Goal: Transaction & Acquisition: Purchase product/service

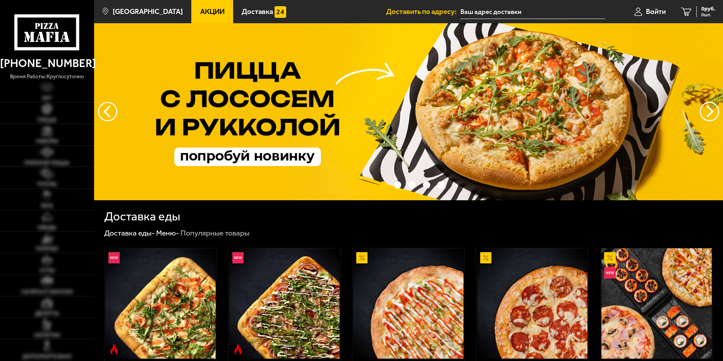
type input "[STREET_ADDRESS]"
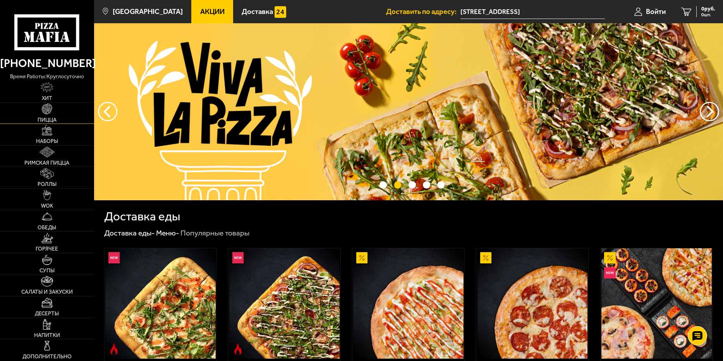
click at [48, 115] on link "Пицца" at bounding box center [47, 113] width 94 height 21
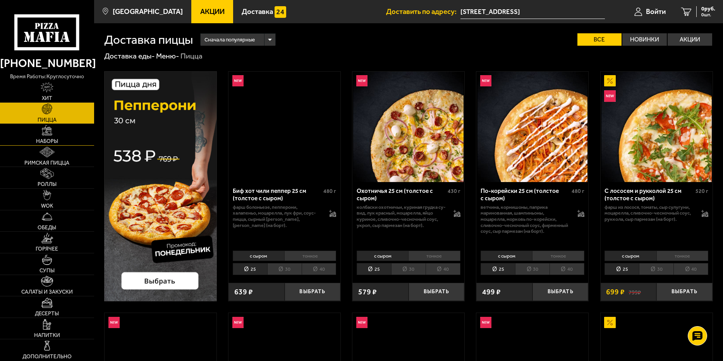
click at [51, 140] on span "Наборы" at bounding box center [47, 141] width 22 height 5
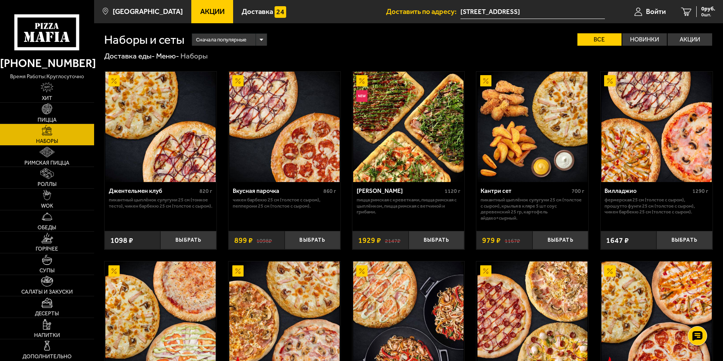
click at [212, 10] on span "Акции" at bounding box center [212, 11] width 24 height 7
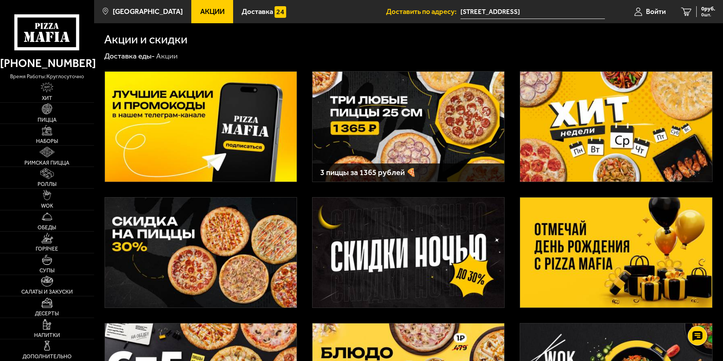
click at [595, 246] on img at bounding box center [616, 253] width 192 height 110
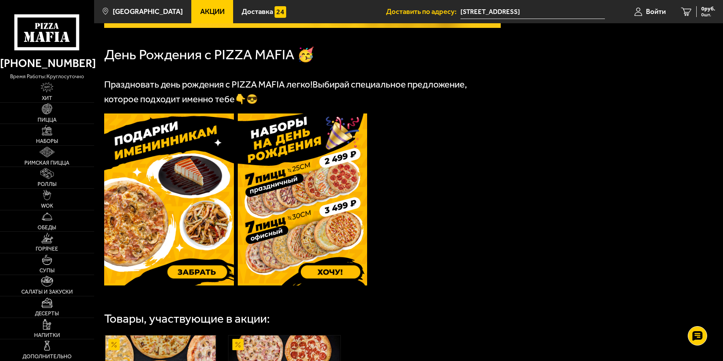
scroll to position [77, 0]
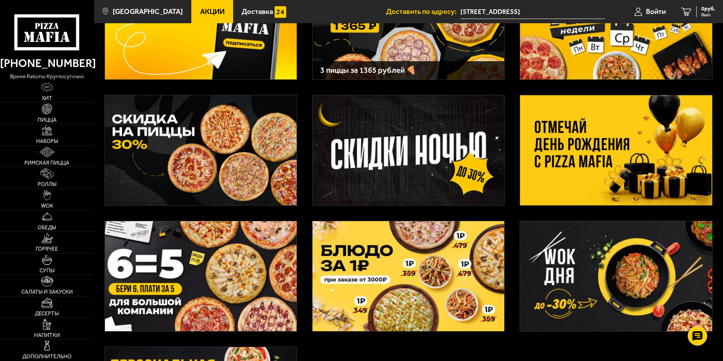
scroll to position [40, 0]
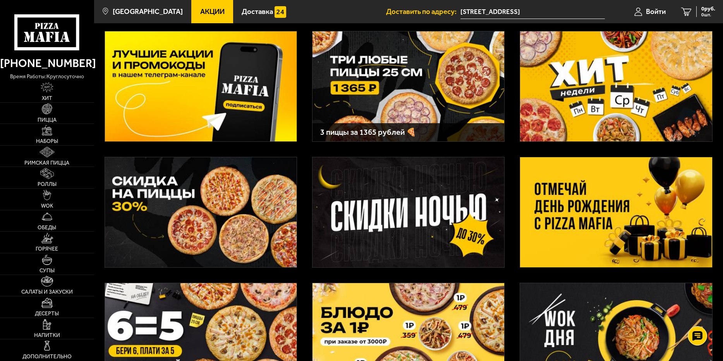
click at [604, 218] on img at bounding box center [616, 212] width 192 height 110
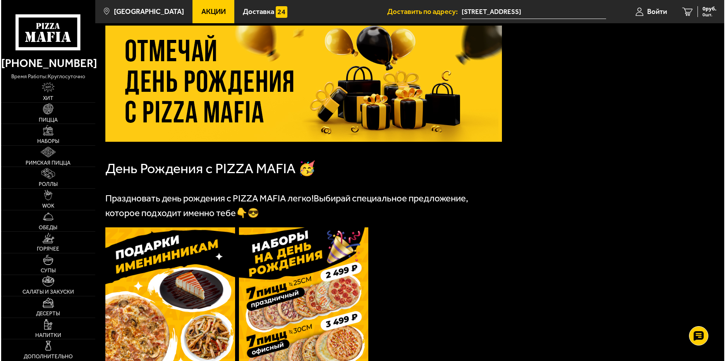
scroll to position [39, 0]
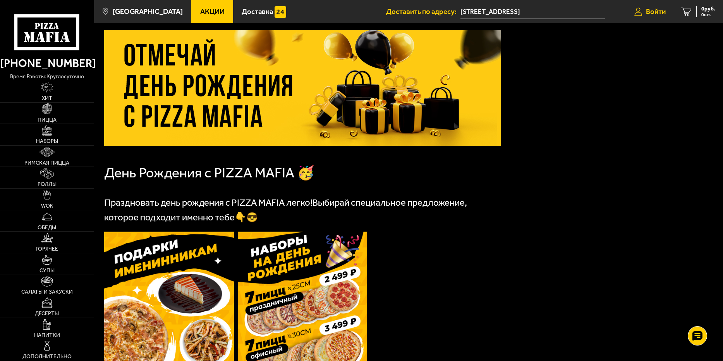
click at [663, 12] on span "Войти" at bounding box center [656, 11] width 20 height 7
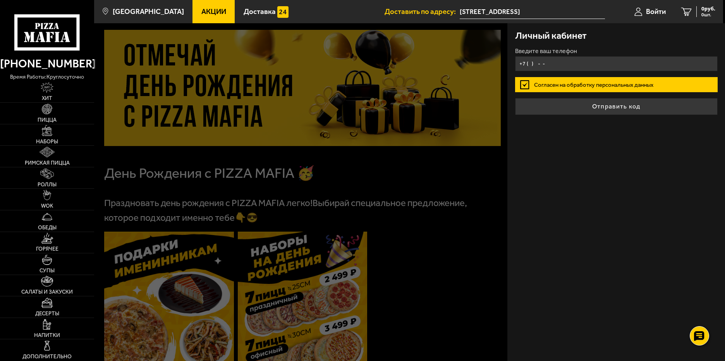
click at [551, 62] on input "+7 ( ) - -" at bounding box center [616, 63] width 203 height 15
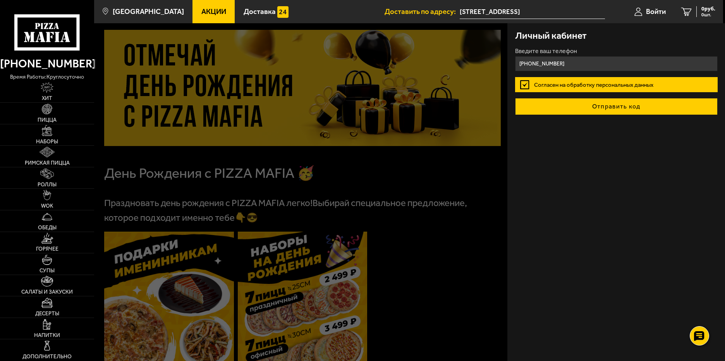
type input "+7 (964) 342-35-44"
click at [613, 107] on button "Отправить код" at bounding box center [616, 106] width 203 height 17
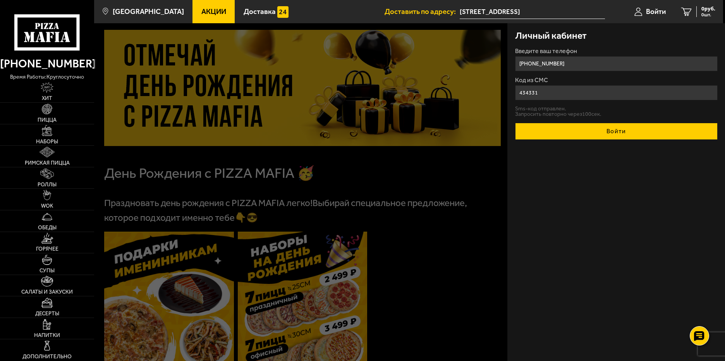
type input "434331"
click at [597, 136] on button "Войти" at bounding box center [616, 131] width 203 height 17
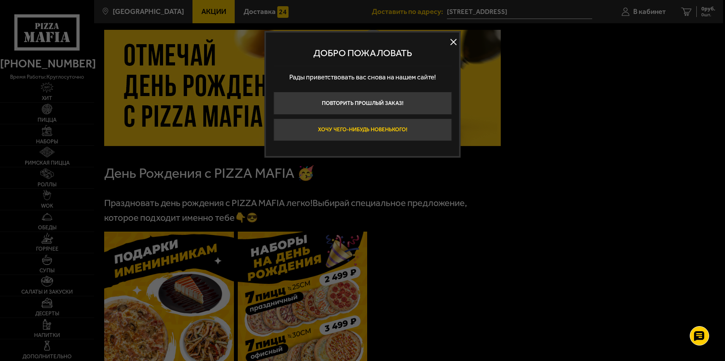
click at [422, 133] on button "Хочу чего-нибудь новенького!" at bounding box center [363, 130] width 178 height 23
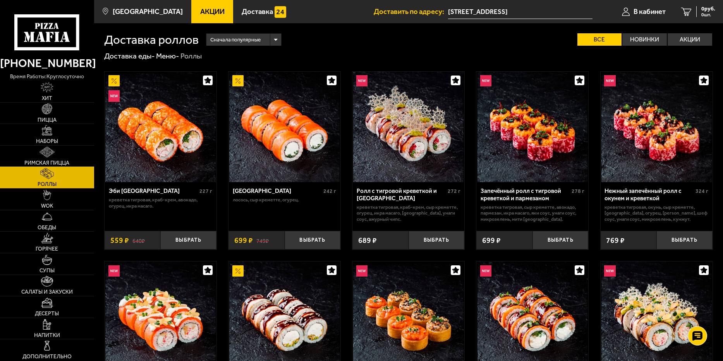
click at [56, 154] on link "Римская пицца" at bounding box center [47, 156] width 94 height 21
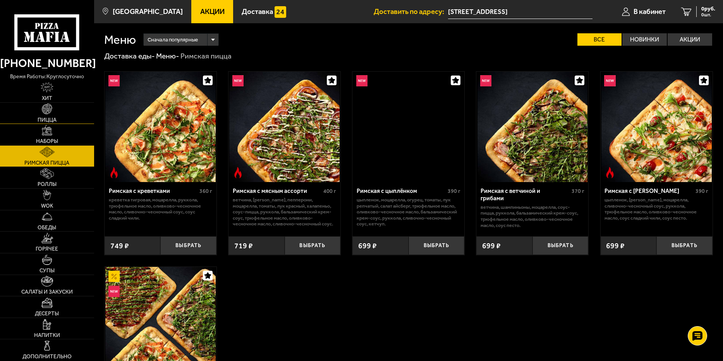
click at [48, 110] on img at bounding box center [47, 108] width 10 height 10
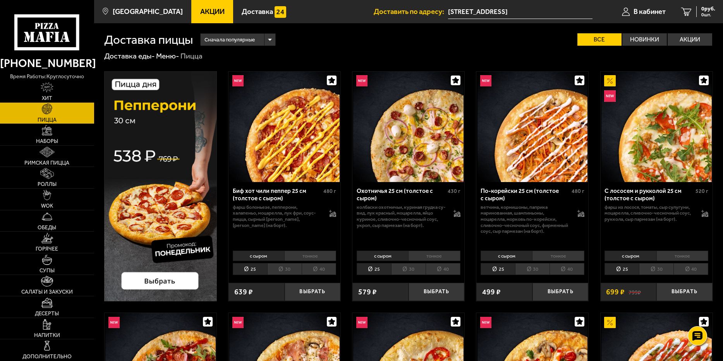
click at [271, 38] on div "Сначала популярные" at bounding box center [238, 40] width 74 height 12
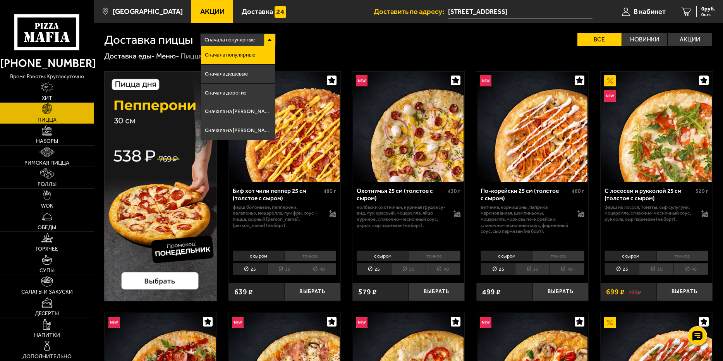
click at [317, 55] on div "Доставка еды - Меню - Пицца" at bounding box center [408, 56] width 609 height 10
click at [200, 15] on span "Акции" at bounding box center [212, 11] width 24 height 7
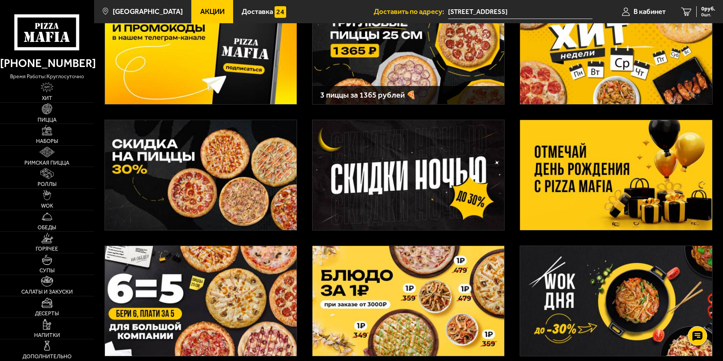
click at [606, 171] on img at bounding box center [616, 175] width 192 height 110
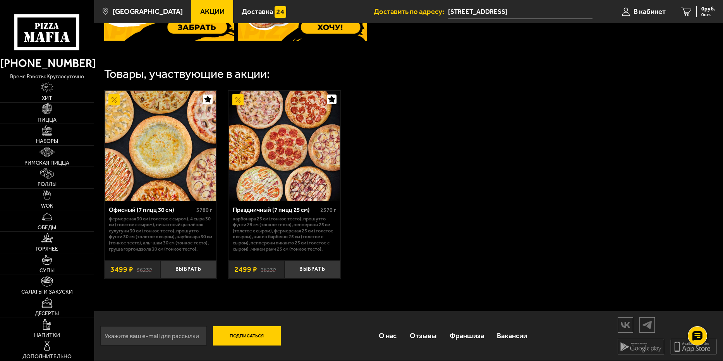
scroll to position [411, 0]
click at [47, 114] on img at bounding box center [47, 108] width 10 height 10
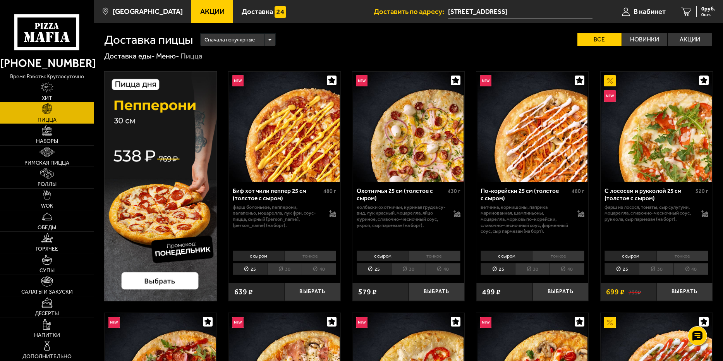
click at [41, 89] on img at bounding box center [47, 87] width 13 height 10
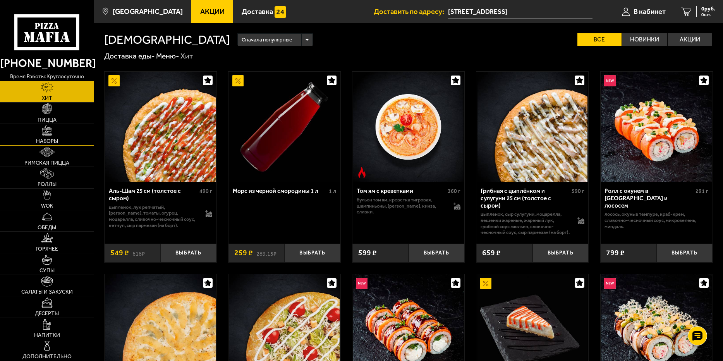
click at [51, 137] on link "Наборы" at bounding box center [47, 134] width 94 height 21
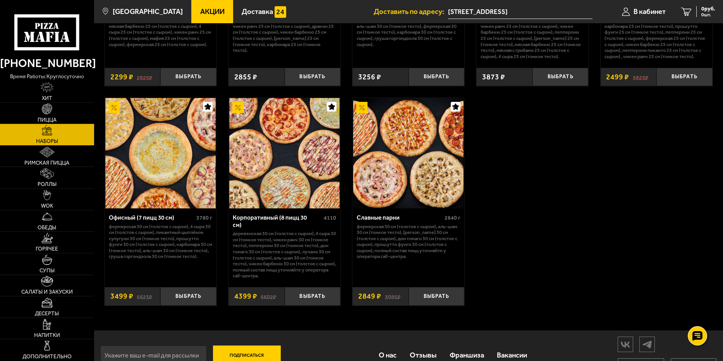
scroll to position [1161, 0]
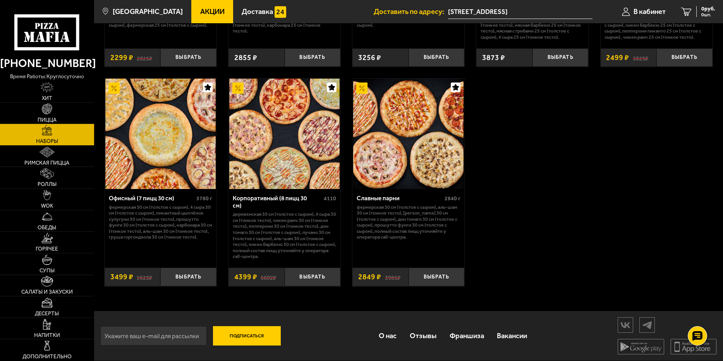
click at [210, 10] on span "Акции" at bounding box center [212, 11] width 24 height 7
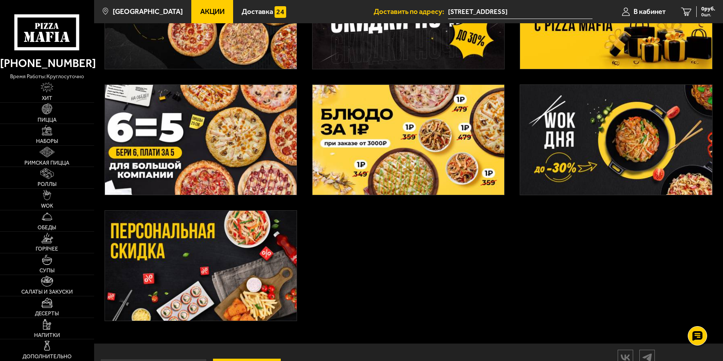
scroll to position [273, 0]
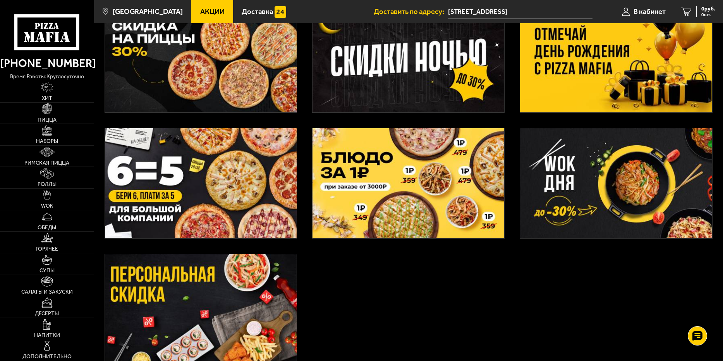
click at [200, 188] on img at bounding box center [201, 183] width 192 height 110
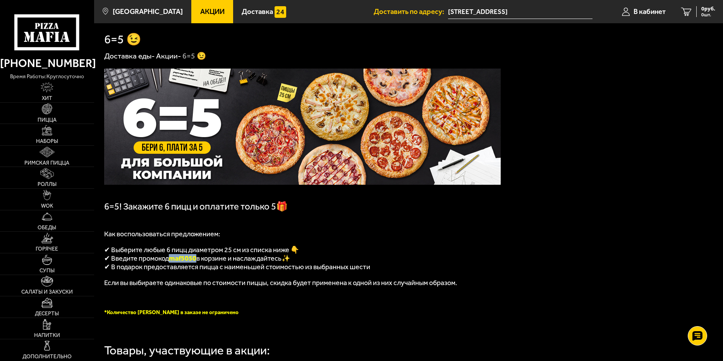
drag, startPoint x: 198, startPoint y: 260, endPoint x: 171, endPoint y: 261, distance: 27.1
click at [171, 261] on span "maf5050" at bounding box center [183, 258] width 28 height 9
copy span "maf5050"
click at [47, 114] on img at bounding box center [47, 108] width 10 height 10
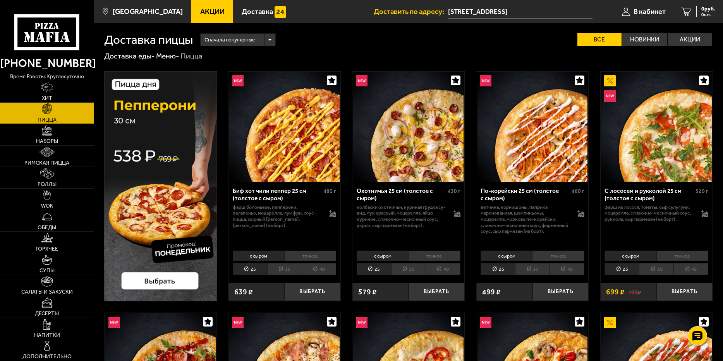
click at [200, 5] on link "Акции" at bounding box center [212, 11] width 42 height 23
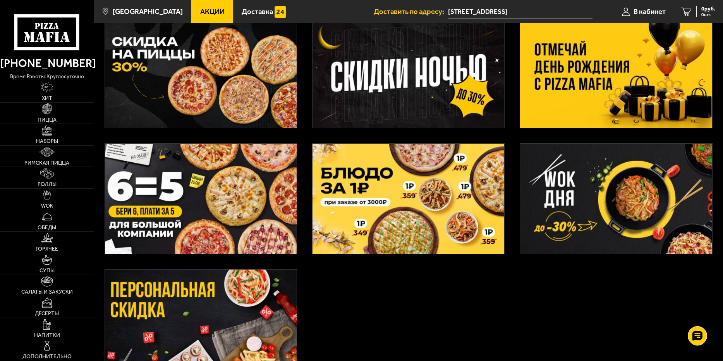
scroll to position [232, 0]
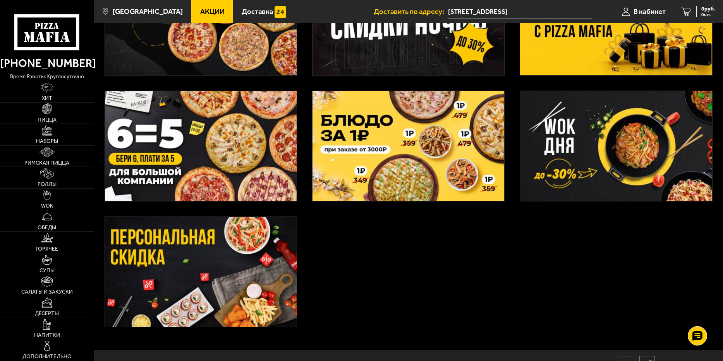
click at [223, 267] on img at bounding box center [201, 272] width 192 height 110
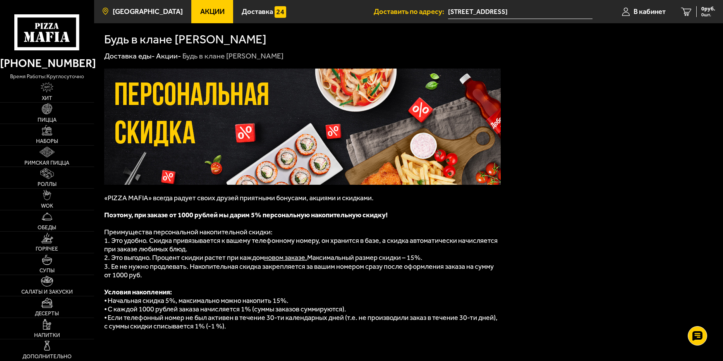
click at [143, 12] on span "[GEOGRAPHIC_DATA]" at bounding box center [148, 11] width 70 height 7
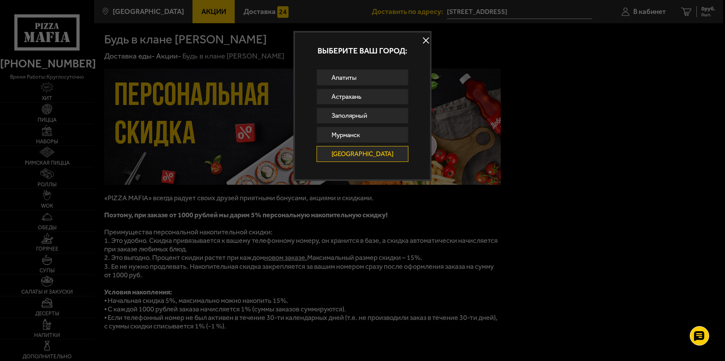
click at [356, 158] on link "[GEOGRAPHIC_DATA]" at bounding box center [363, 154] width 92 height 16
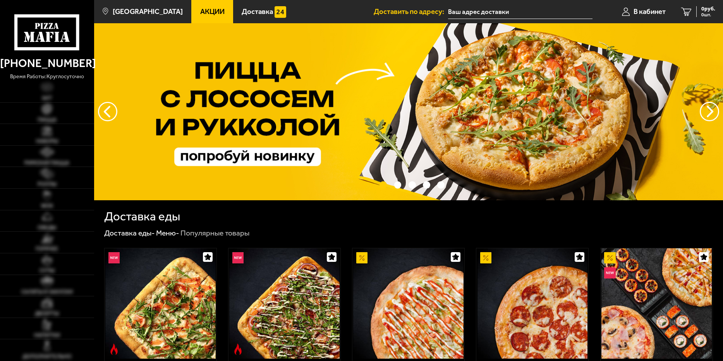
type input "[STREET_ADDRESS]"
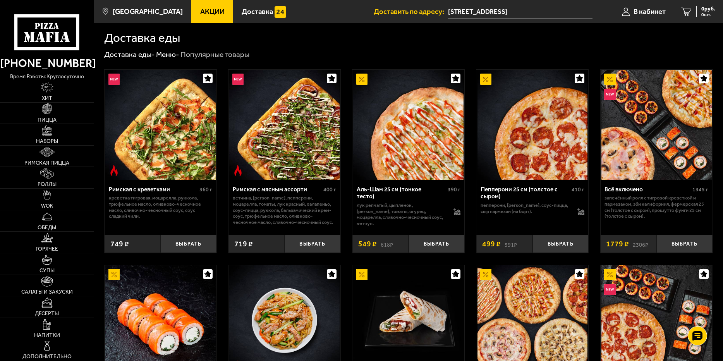
scroll to position [194, 0]
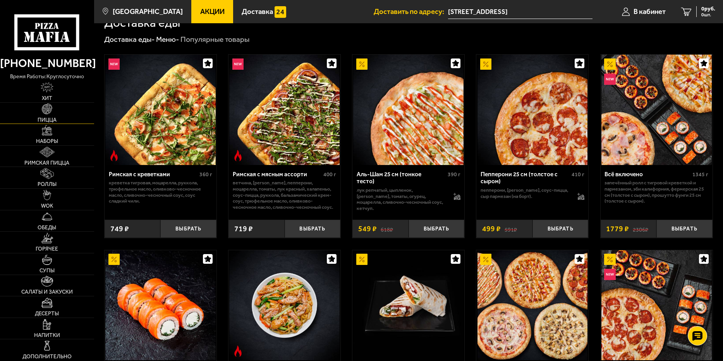
click at [46, 111] on img at bounding box center [47, 108] width 10 height 10
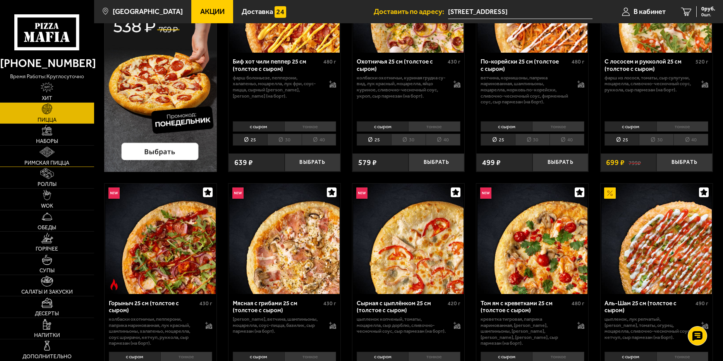
scroll to position [77, 0]
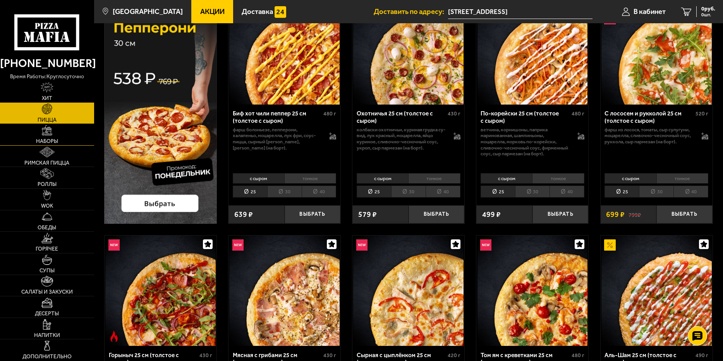
click at [40, 134] on link "Наборы" at bounding box center [47, 134] width 94 height 21
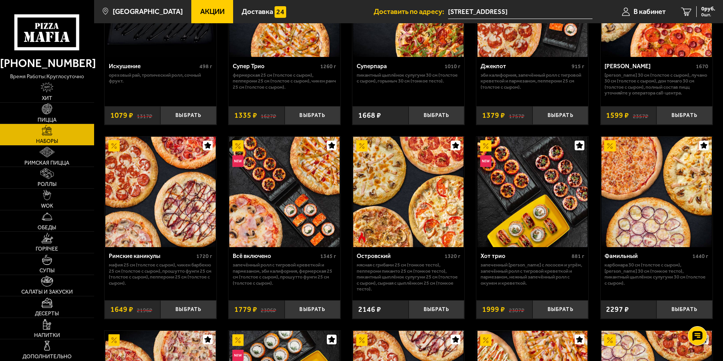
scroll to position [310, 0]
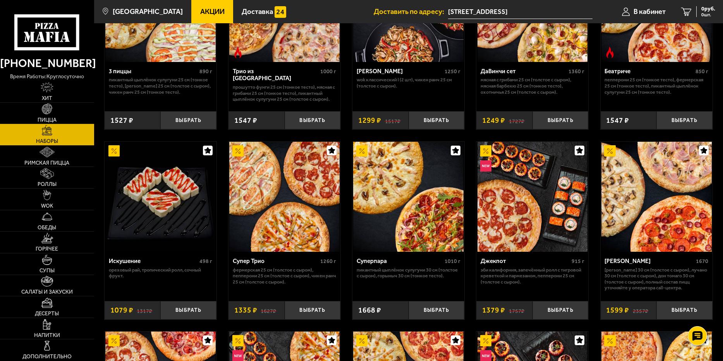
click at [209, 12] on span "Акции" at bounding box center [212, 11] width 24 height 7
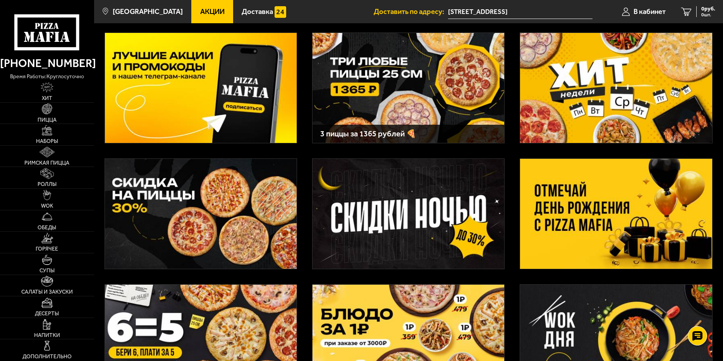
click at [594, 222] on img at bounding box center [616, 214] width 192 height 110
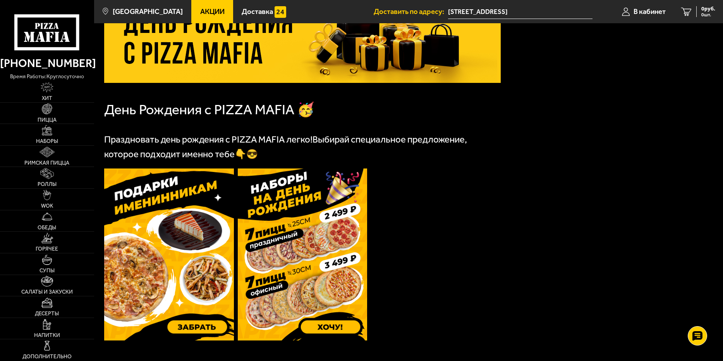
scroll to position [155, 0]
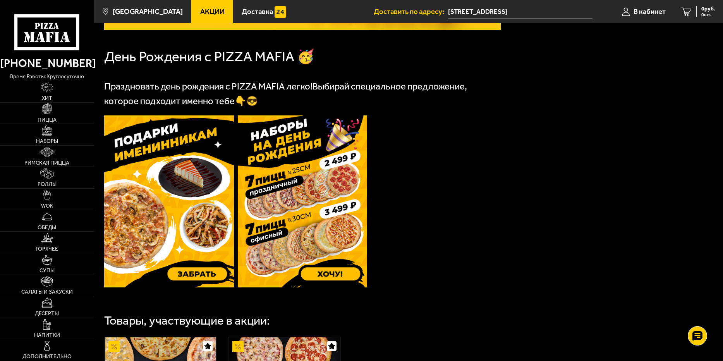
click at [308, 184] on img at bounding box center [303, 201] width 130 height 172
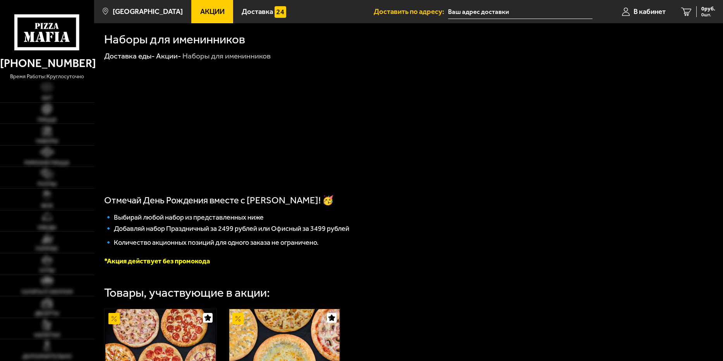
type input "[STREET_ADDRESS]"
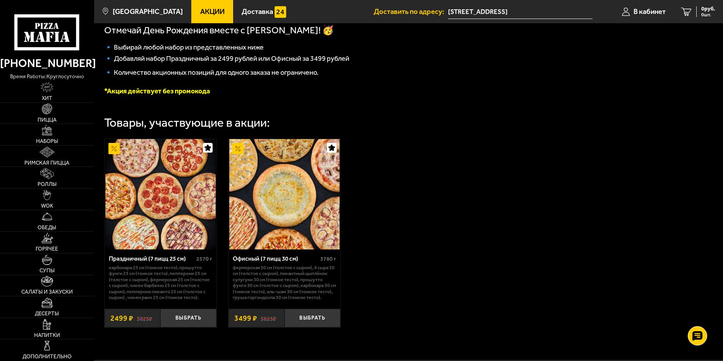
scroll to position [228, 0]
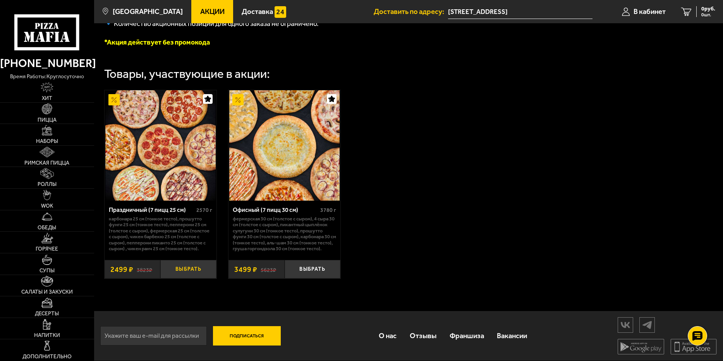
click at [189, 268] on button "Выбрать" at bounding box center [188, 269] width 56 height 19
click at [184, 201] on div "Праздничный (7 пицц 25 см) 2570 г Карбонара 25 см (тонкое тесто), Прошутто Фунг…" at bounding box center [161, 227] width 112 height 53
click at [141, 272] on s "3823 ₽" at bounding box center [144, 268] width 15 height 7
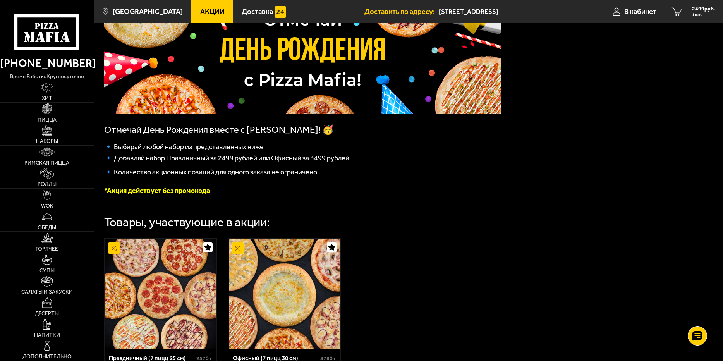
scroll to position [34, 0]
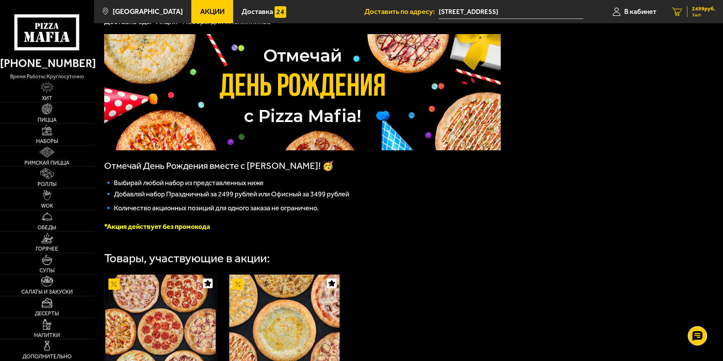
click at [704, 9] on span "2499 руб." at bounding box center [703, 8] width 23 height 5
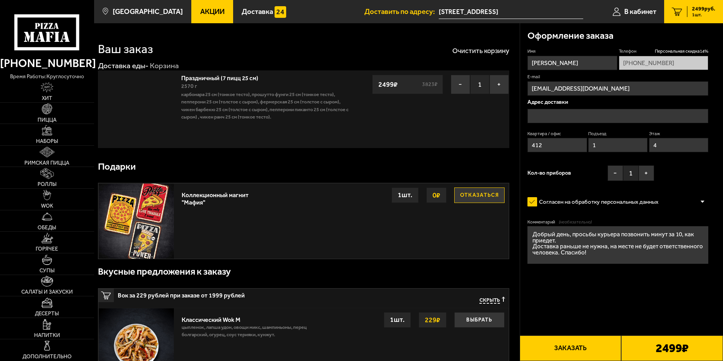
type input "[STREET_ADDRESS]"
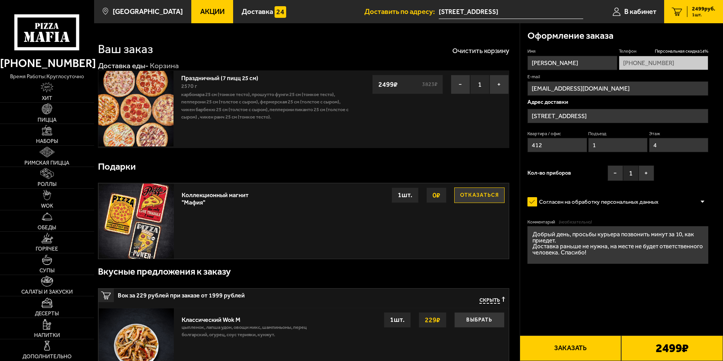
click at [151, 108] on img at bounding box center [135, 108] width 75 height 75
click at [213, 78] on link "Праздничный (7 пицц 25 см)" at bounding box center [223, 77] width 84 height 10
click at [192, 77] on link "Праздничный (7 пицц 25 см)" at bounding box center [223, 77] width 84 height 10
click at [142, 9] on span "[GEOGRAPHIC_DATA]" at bounding box center [148, 11] width 70 height 7
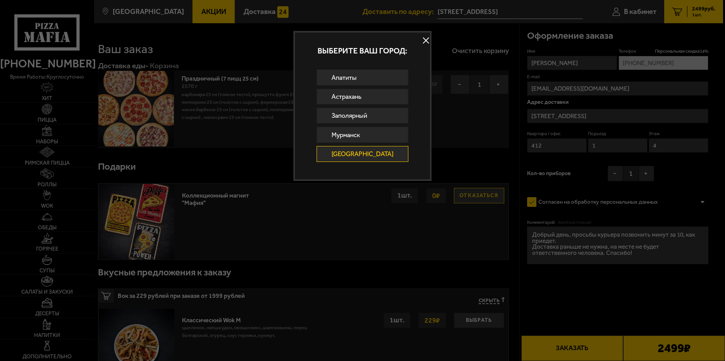
click at [247, 84] on div at bounding box center [362, 180] width 725 height 361
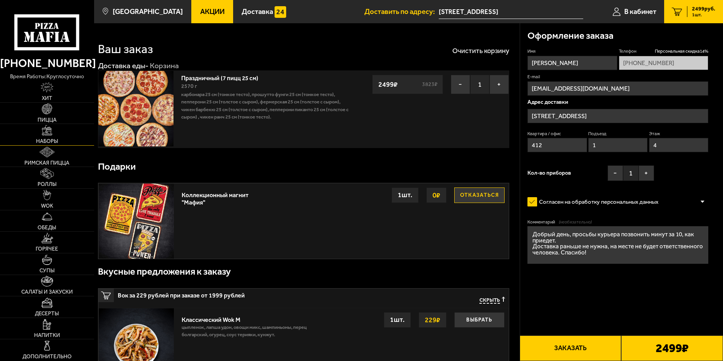
drag, startPoint x: 47, startPoint y: 131, endPoint x: 60, endPoint y: 139, distance: 15.4
click at [47, 131] on img at bounding box center [47, 130] width 10 height 10
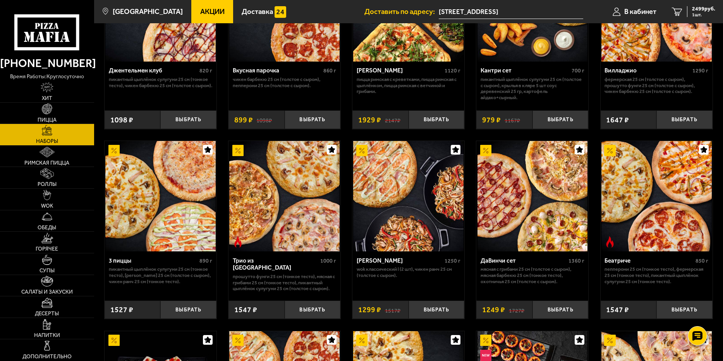
scroll to position [116, 0]
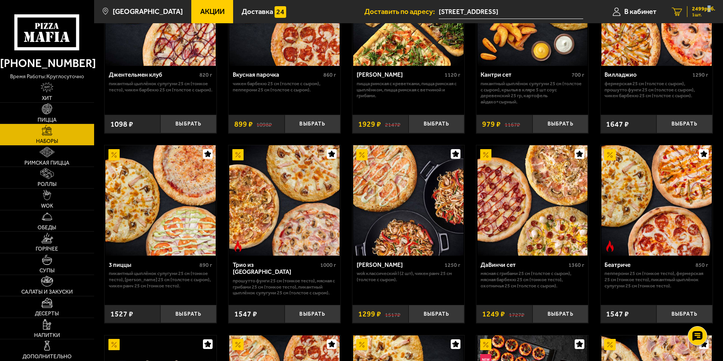
click at [706, 5] on link "1 2499 руб. 1 шт." at bounding box center [693, 11] width 59 height 23
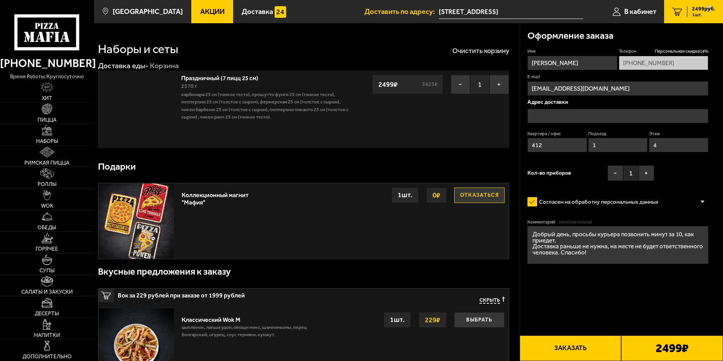
type input "[STREET_ADDRESS]"
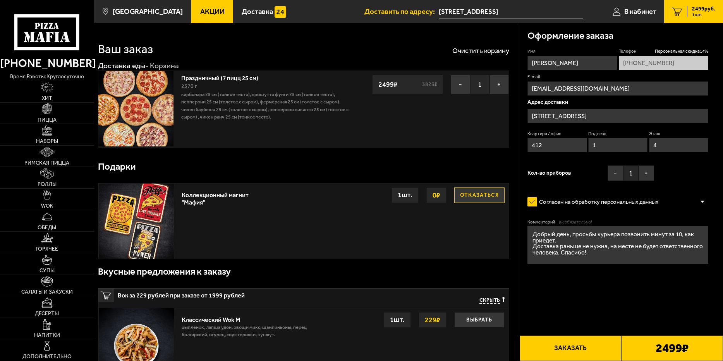
click at [210, 78] on link "Праздничный (7 пицц 25 см)" at bounding box center [223, 77] width 84 height 10
click at [170, 115] on img at bounding box center [135, 108] width 75 height 75
click at [131, 123] on img at bounding box center [135, 108] width 75 height 75
click at [145, 114] on img at bounding box center [135, 108] width 75 height 75
click at [580, 346] on button "Заказать" at bounding box center [571, 349] width 102 height 26
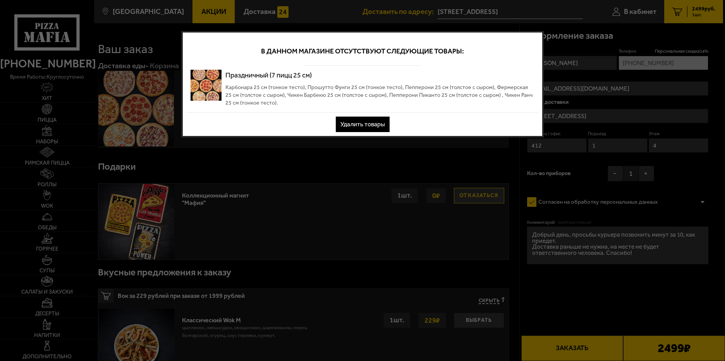
click at [365, 127] on button "Удалить товары" at bounding box center [363, 124] width 54 height 15
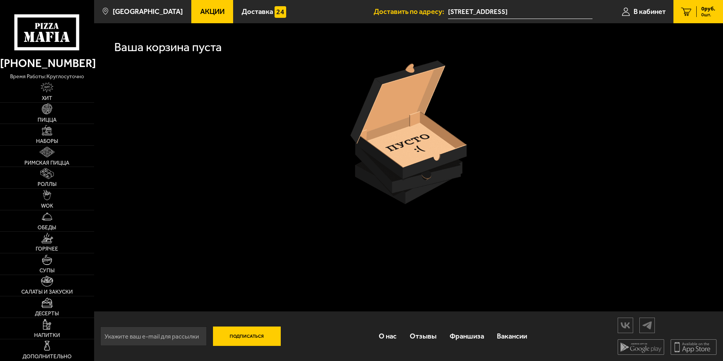
click at [201, 12] on span "Акции" at bounding box center [212, 11] width 24 height 7
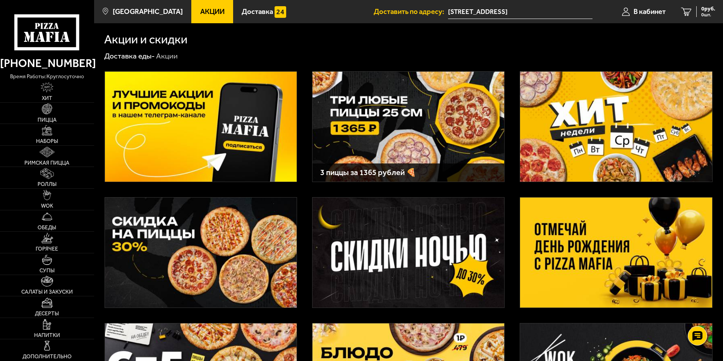
click at [220, 245] on img at bounding box center [201, 253] width 192 height 110
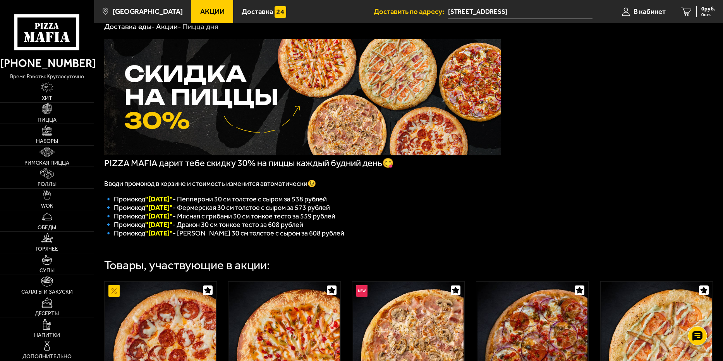
scroll to position [107, 0]
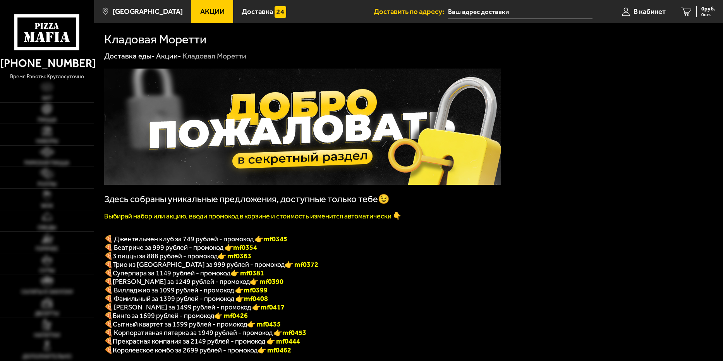
type input "[STREET_ADDRESS]"
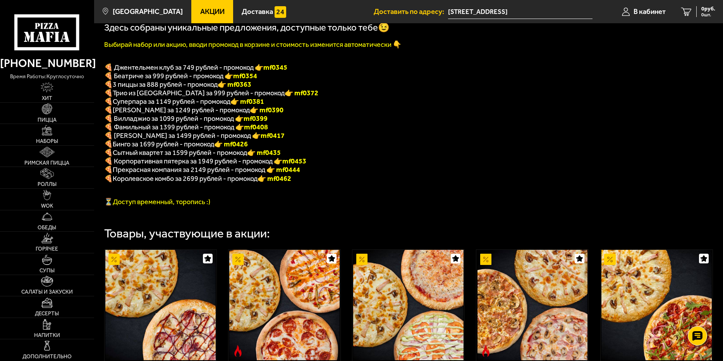
scroll to position [144, 0]
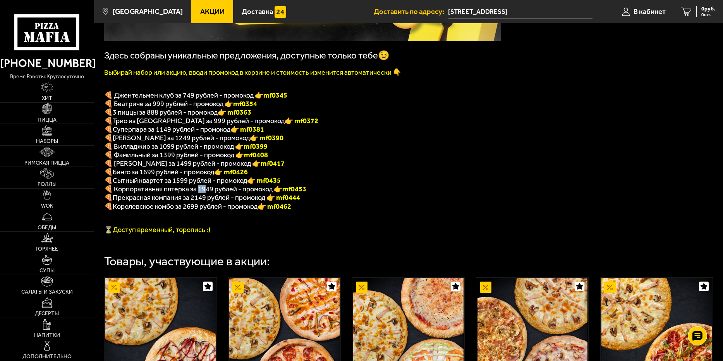
drag, startPoint x: 200, startPoint y: 196, endPoint x: 208, endPoint y: 196, distance: 8.1
click at [208, 193] on span "🍕 Корпоративная пятерка за 1949 рублей - промокод 👉 mf0453" at bounding box center [205, 189] width 202 height 9
click at [288, 193] on b "mf0453" at bounding box center [294, 189] width 24 height 9
drag, startPoint x: 286, startPoint y: 197, endPoint x: 314, endPoint y: 196, distance: 27.6
click at [314, 193] on p "🍕 Корпоративная пятерка за 1949 рублей - промокод 👉 mf0453" at bounding box center [302, 189] width 397 height 9
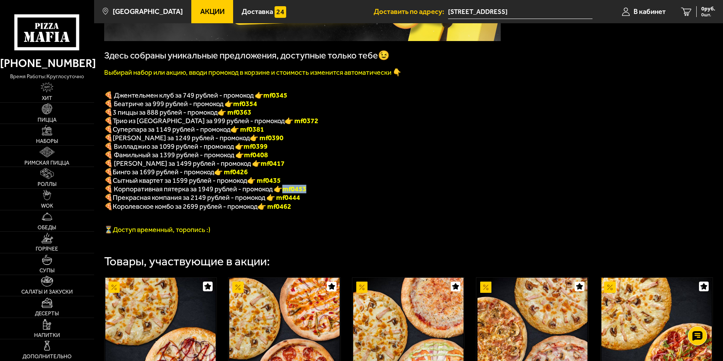
copy b "mf0453"
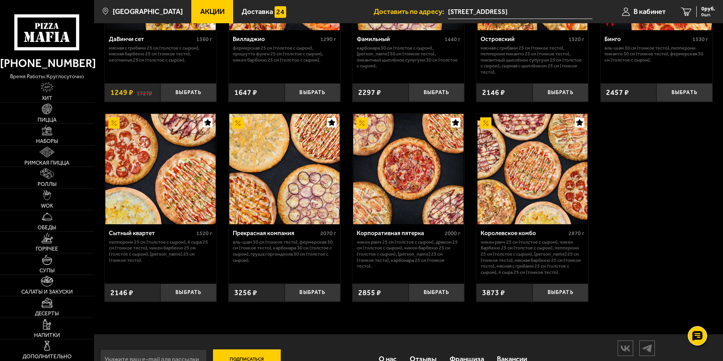
scroll to position [725, 0]
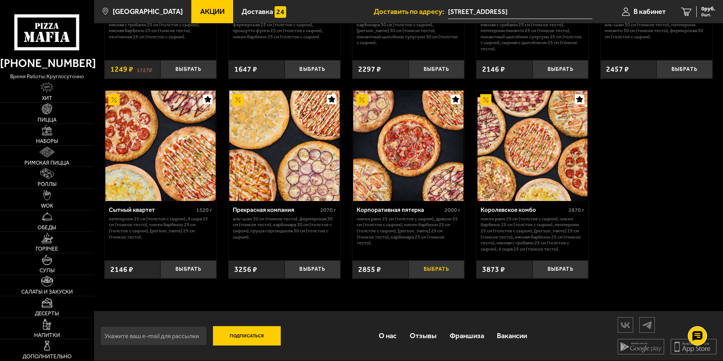
click at [436, 272] on button "Выбрать" at bounding box center [437, 269] width 56 height 19
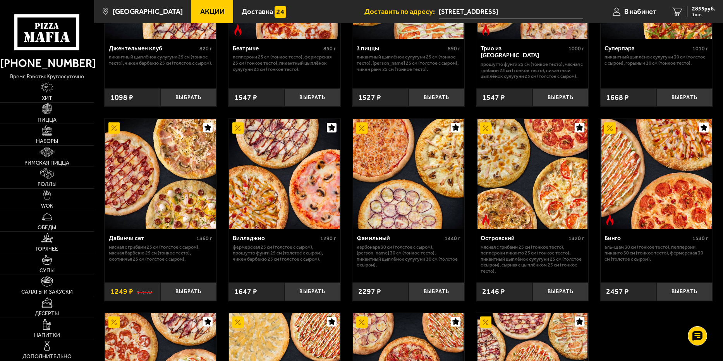
scroll to position [492, 0]
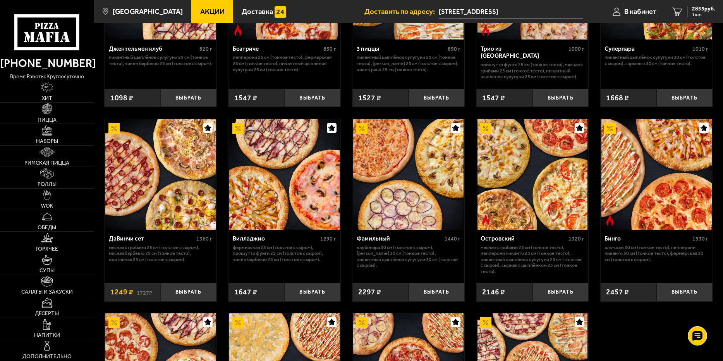
click at [596, 7] on ul "Доставить по адресу: [STREET_ADDRESS] 1 2855 руб. 1 шт." at bounding box center [544, 11] width 359 height 23
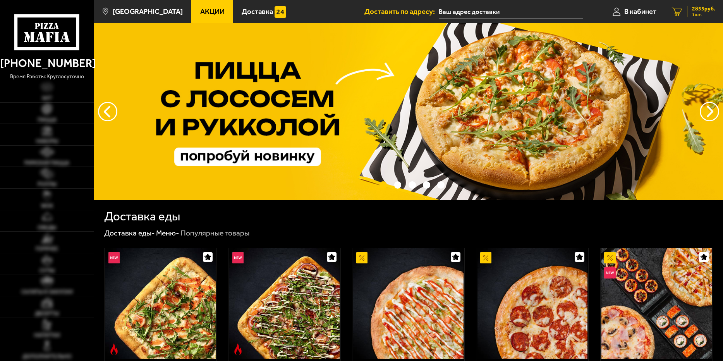
type input "[STREET_ADDRESS]"
click at [698, 10] on span "2855 руб." at bounding box center [703, 8] width 23 height 5
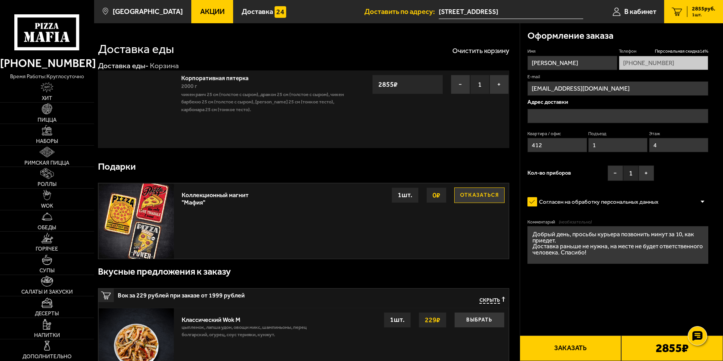
type input "[STREET_ADDRESS]"
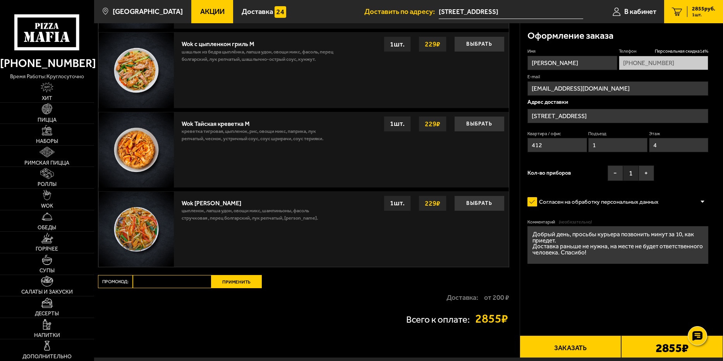
scroll to position [563, 0]
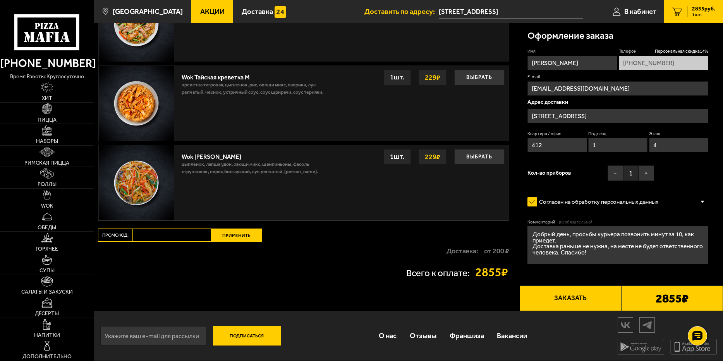
click at [170, 230] on input "Промокод:" at bounding box center [172, 235] width 79 height 13
paste input "mf0453"
type input "mf0453"
click at [232, 239] on button "Применить" at bounding box center [237, 235] width 50 height 13
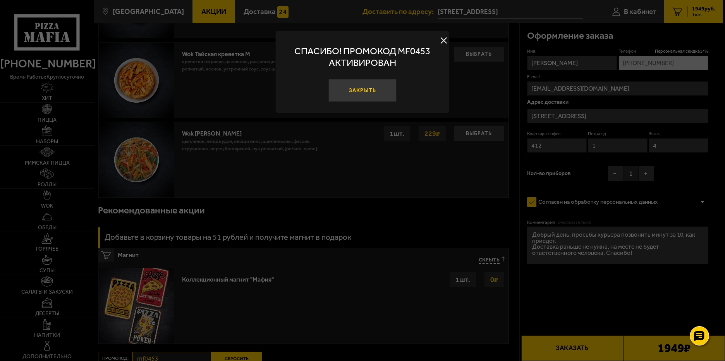
click at [370, 91] on button "Закрыть" at bounding box center [363, 90] width 68 height 23
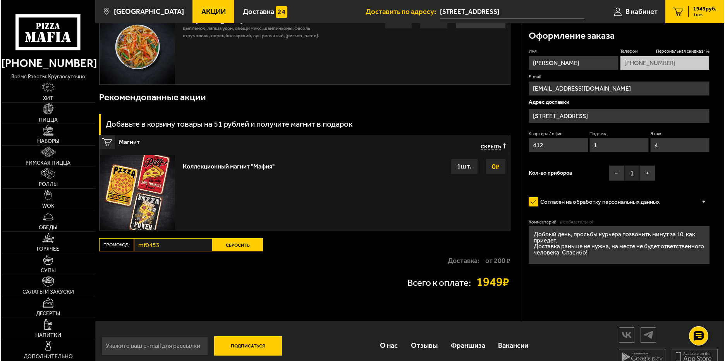
scroll to position [686, 0]
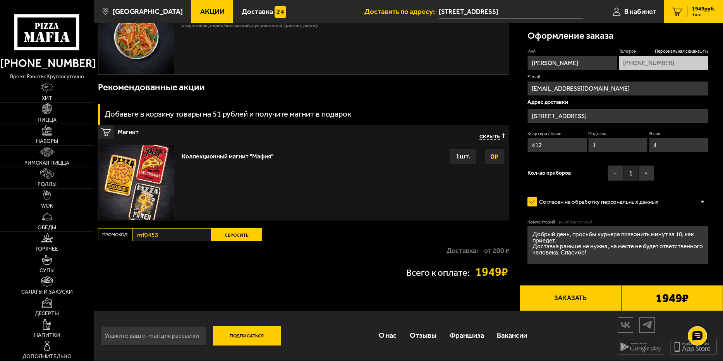
click at [583, 299] on button "Заказать" at bounding box center [571, 298] width 102 height 26
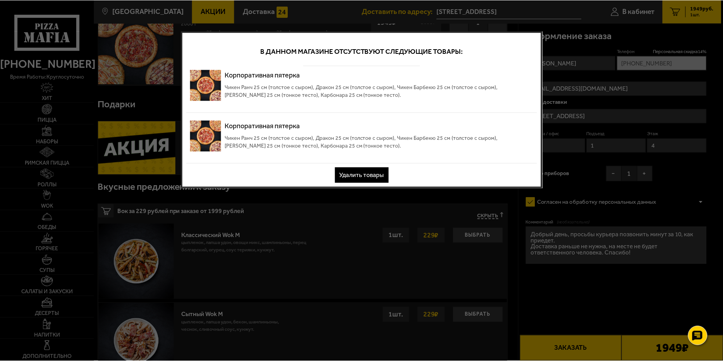
scroll to position [0, 0]
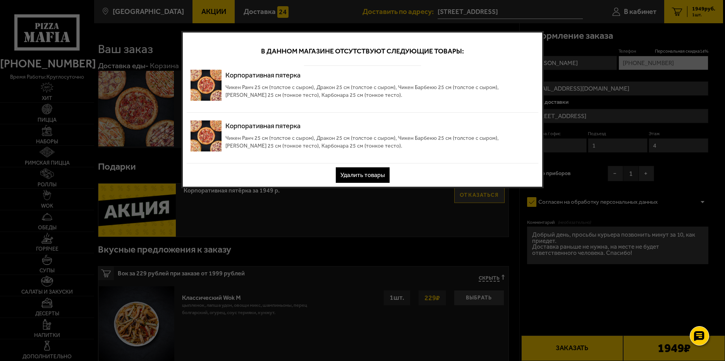
click at [361, 174] on button "Удалить товары" at bounding box center [363, 174] width 54 height 15
